Goal: Use online tool/utility: Utilize a website feature to perform a specific function

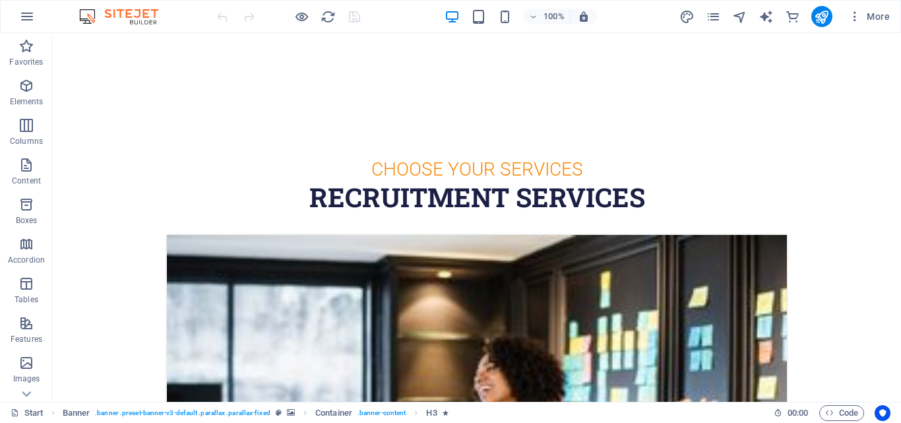
scroll to position [443, 0]
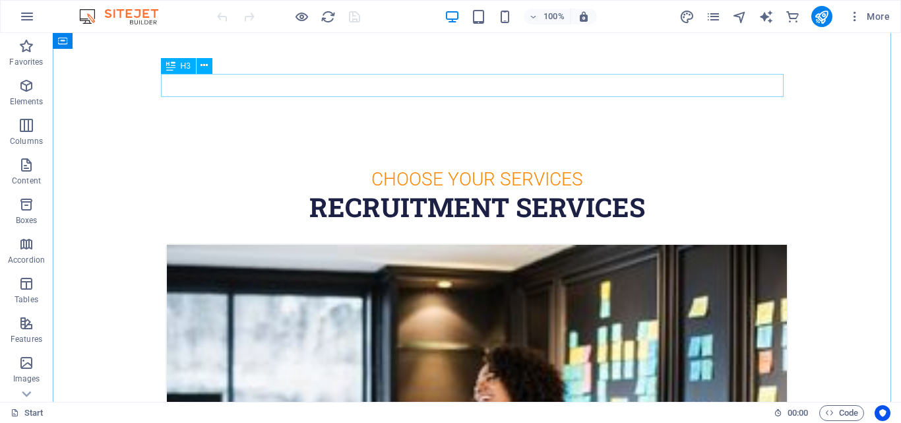
click at [373, 168] on div "Choose Your Services" at bounding box center [477, 179] width 623 height 23
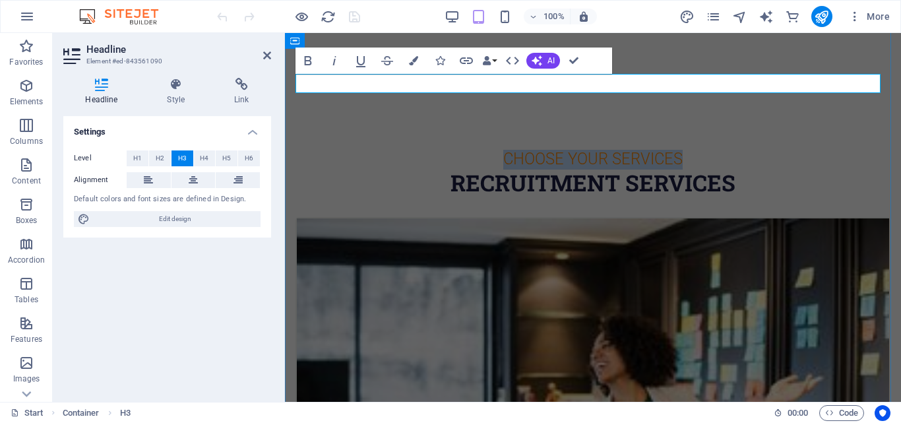
scroll to position [452, 0]
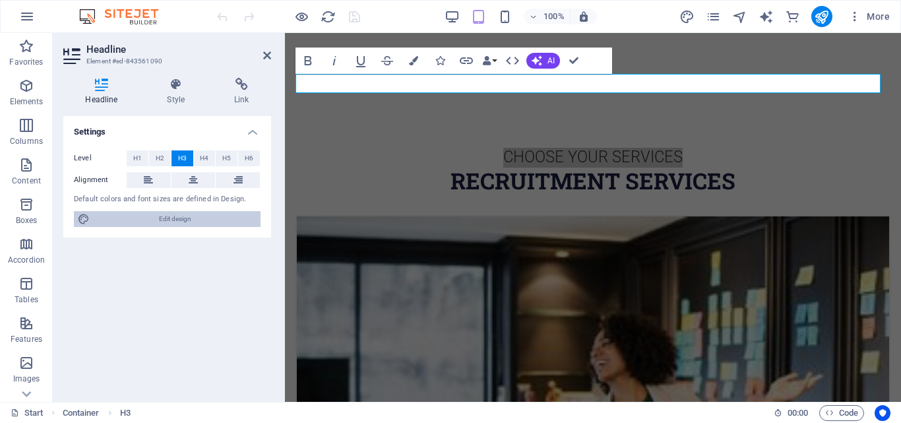
click at [163, 218] on span "Edit design" at bounding box center [175, 219] width 163 height 16
select select "ease-in-out"
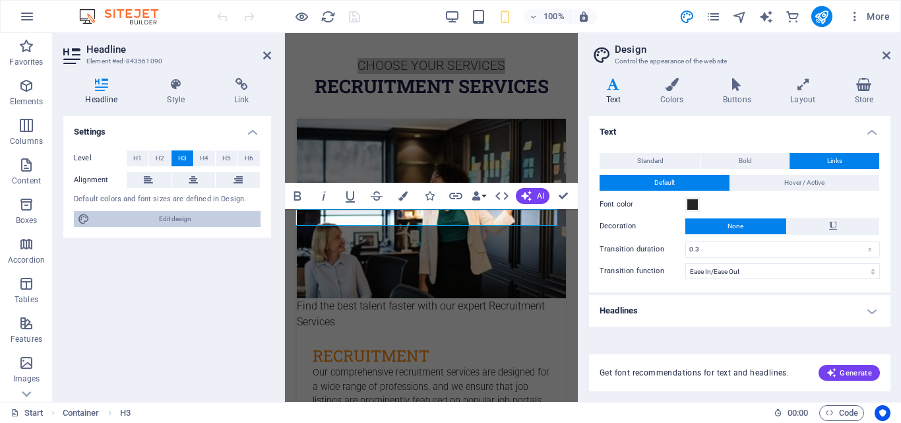
scroll to position [251, 0]
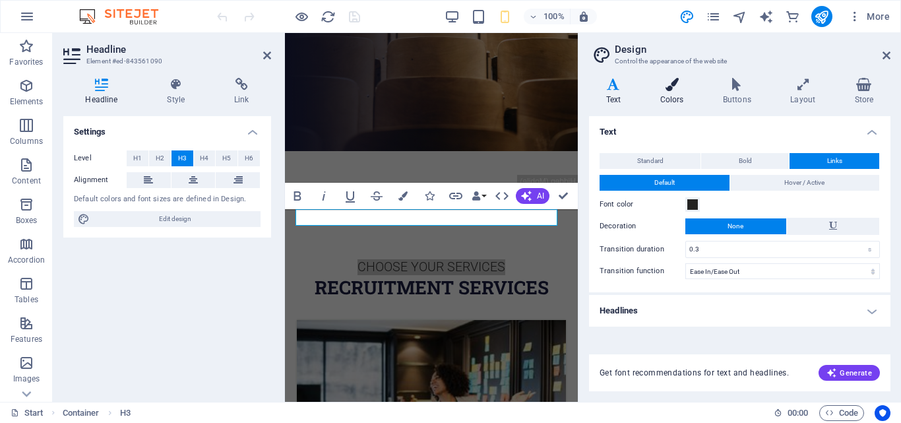
click at [676, 81] on icon at bounding box center [671, 84] width 57 height 13
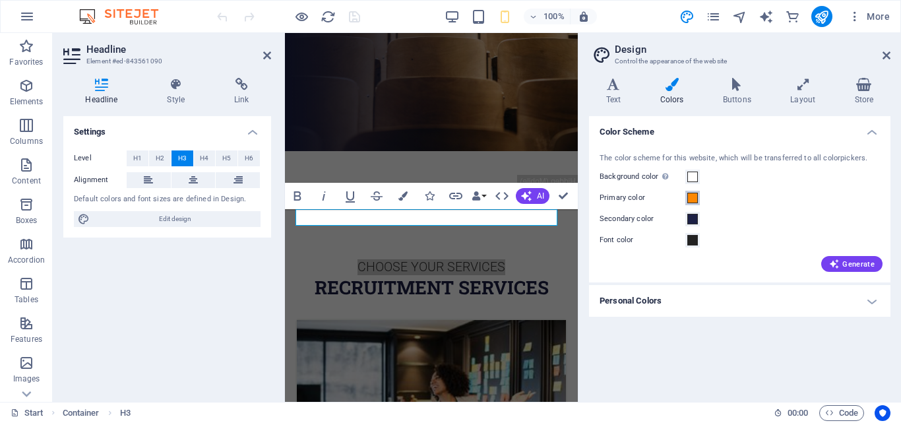
click at [697, 200] on span at bounding box center [693, 198] width 11 height 11
